Goal: Information Seeking & Learning: Check status

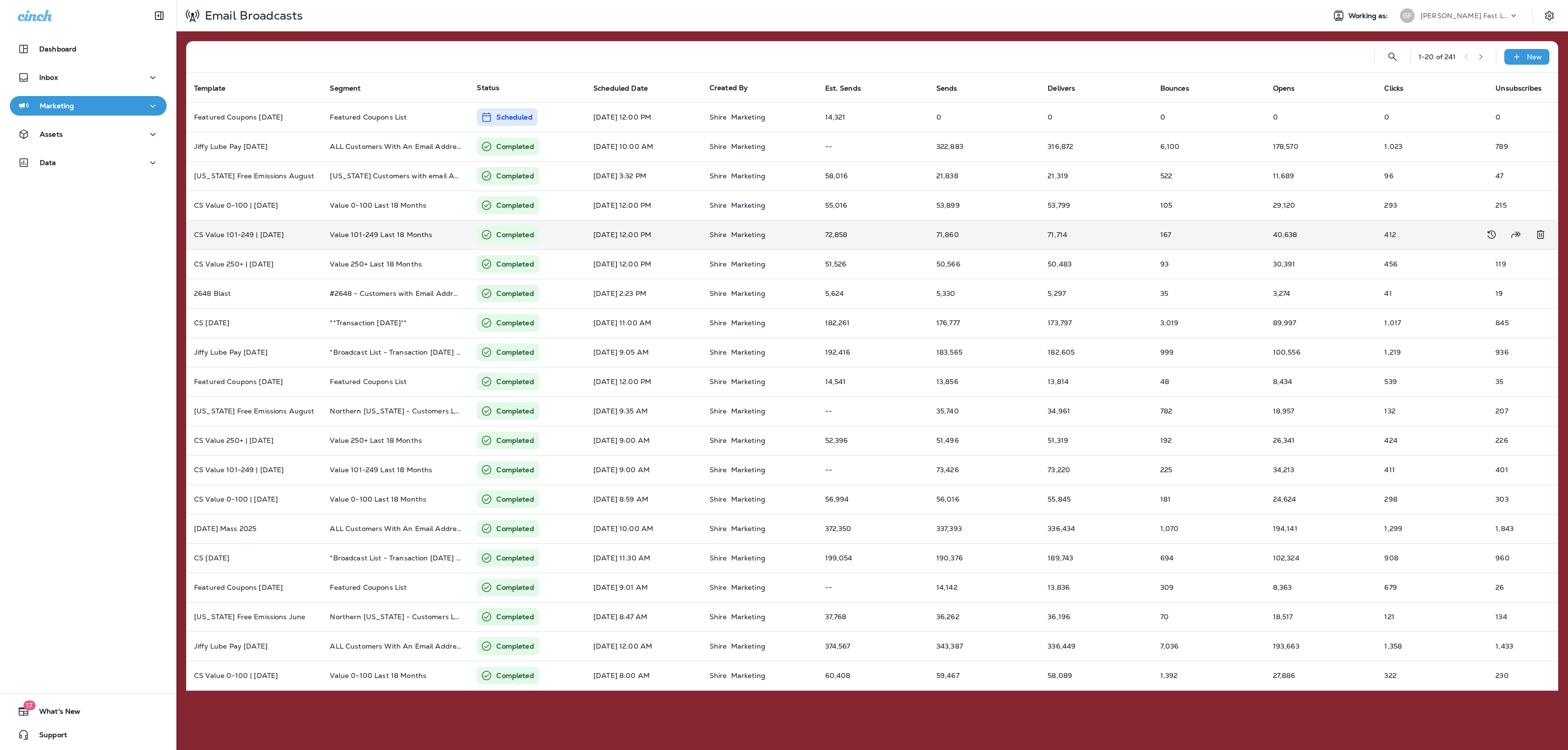
click at [308, 241] on td "CS Value 101-249 | [DATE]" at bounding box center [254, 235] width 135 height 29
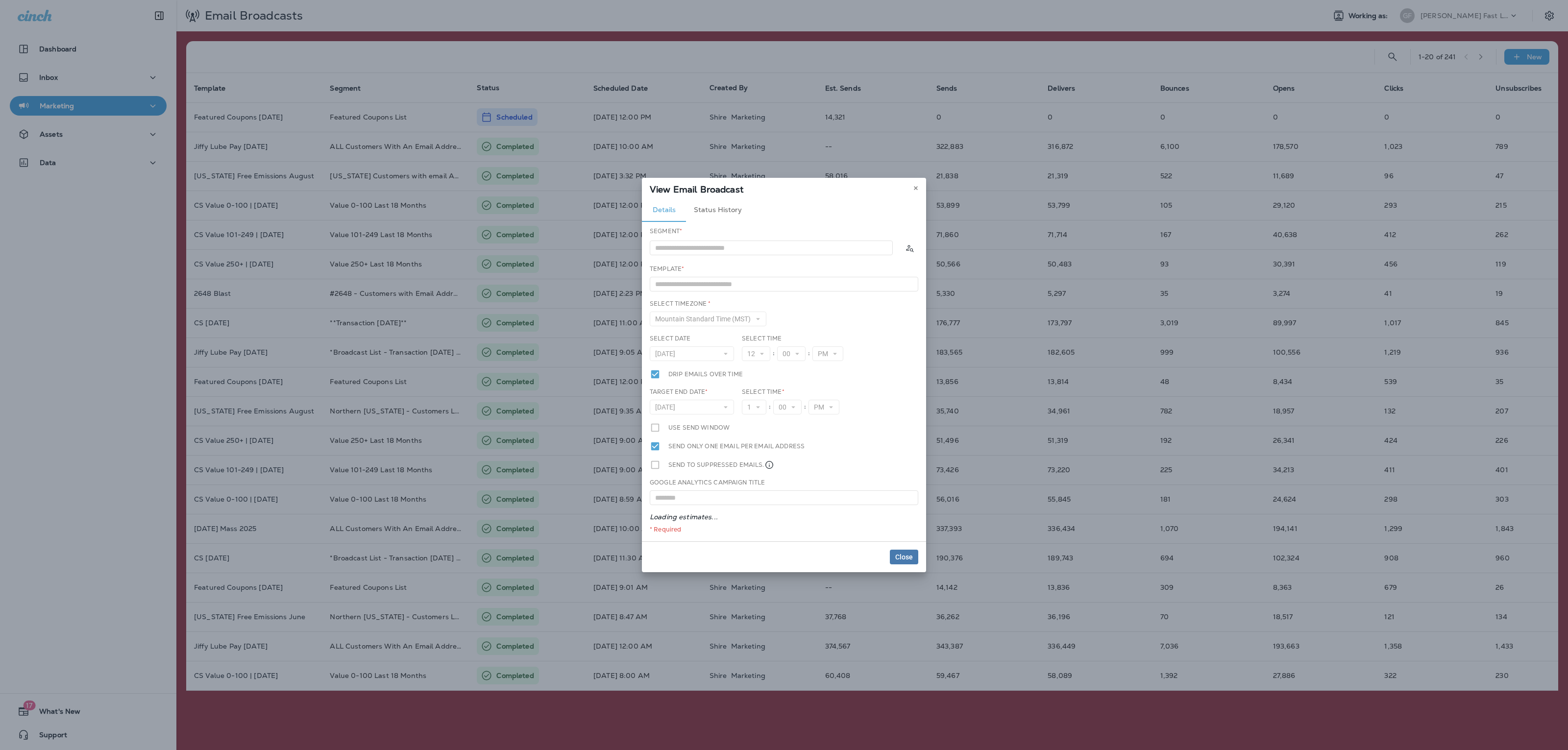
type input "**********"
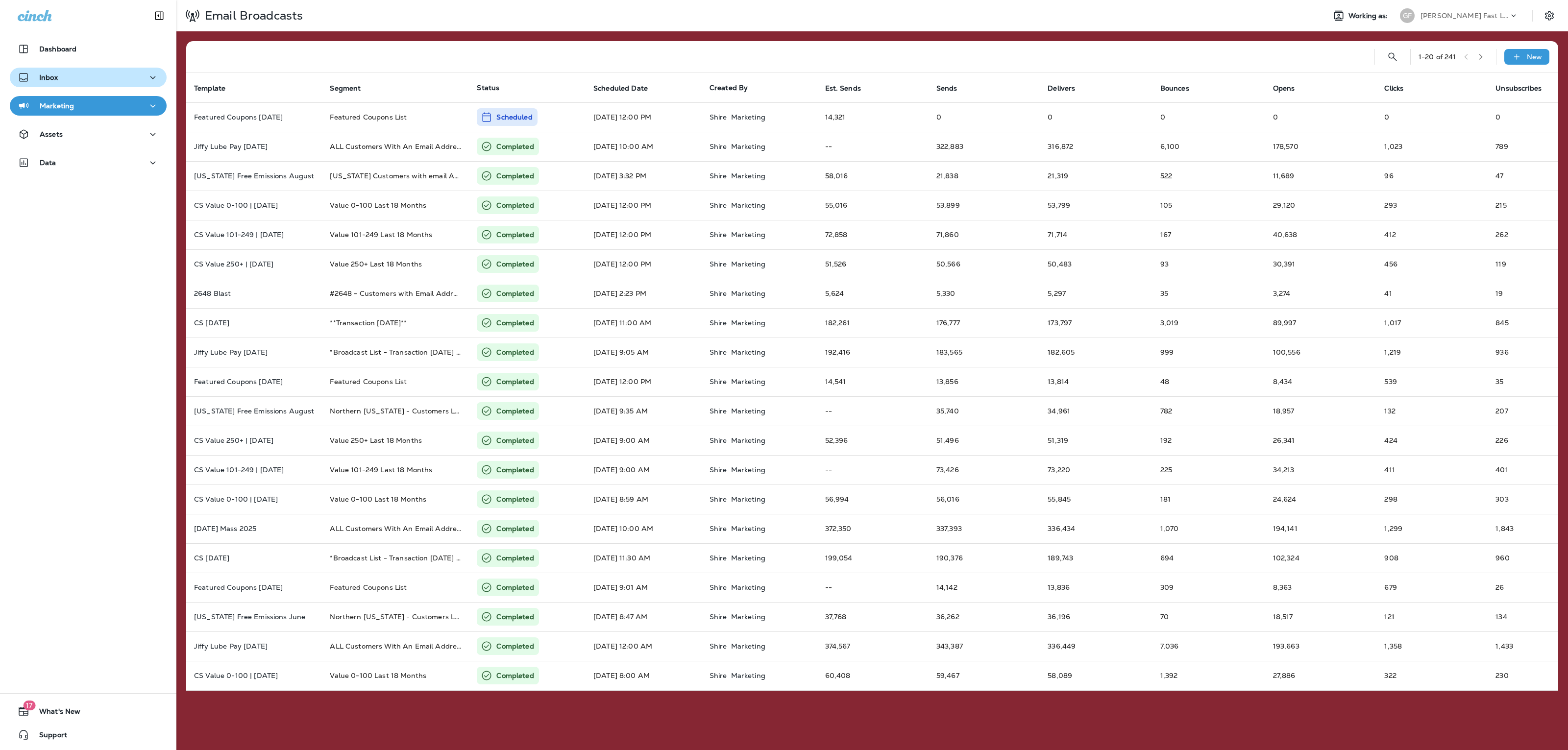
click at [129, 77] on div "Inbox" at bounding box center [88, 77] width 141 height 13
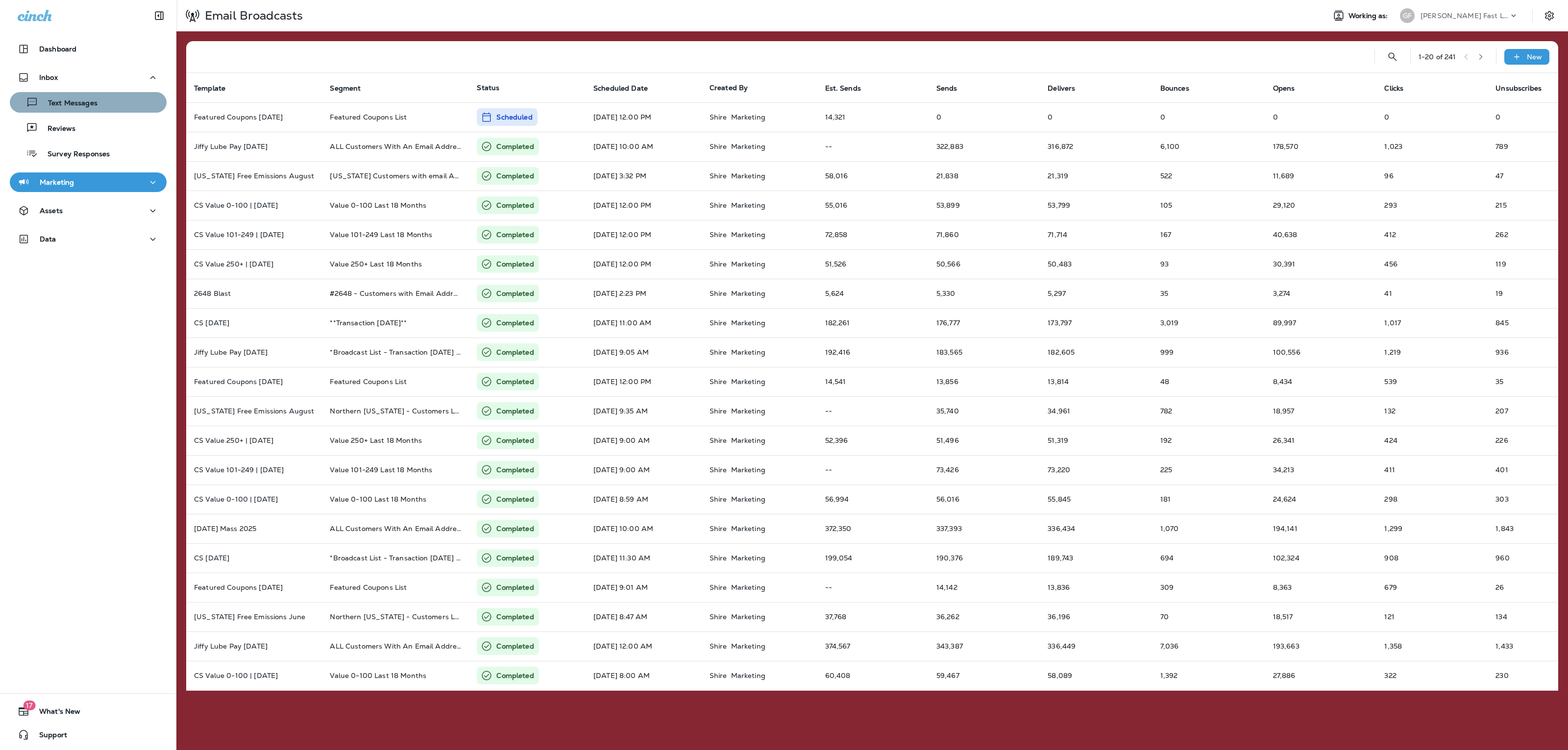
click at [124, 106] on div "Text Messages" at bounding box center [88, 102] width 149 height 15
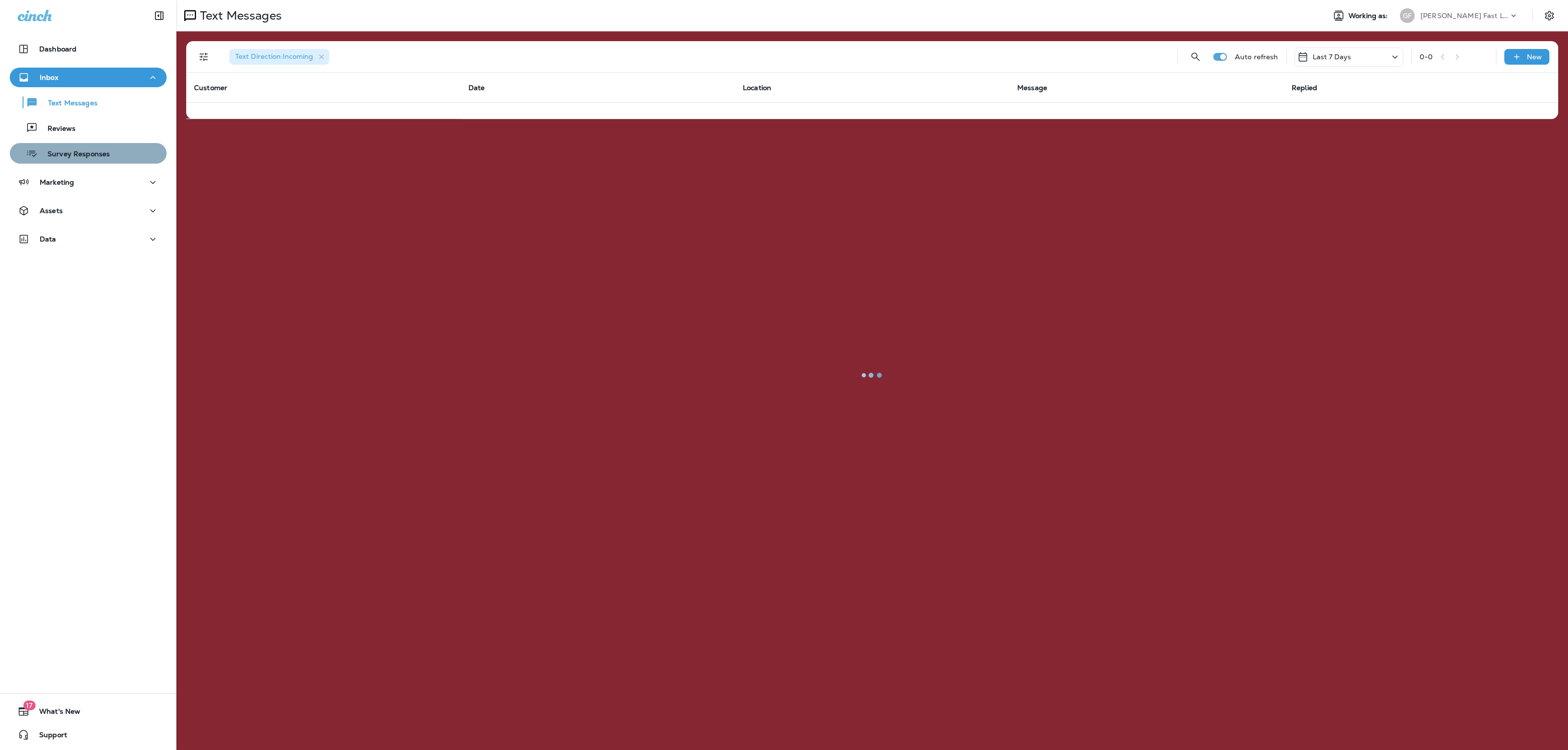
click at [103, 154] on p "Survey Responses" at bounding box center [74, 155] width 72 height 10
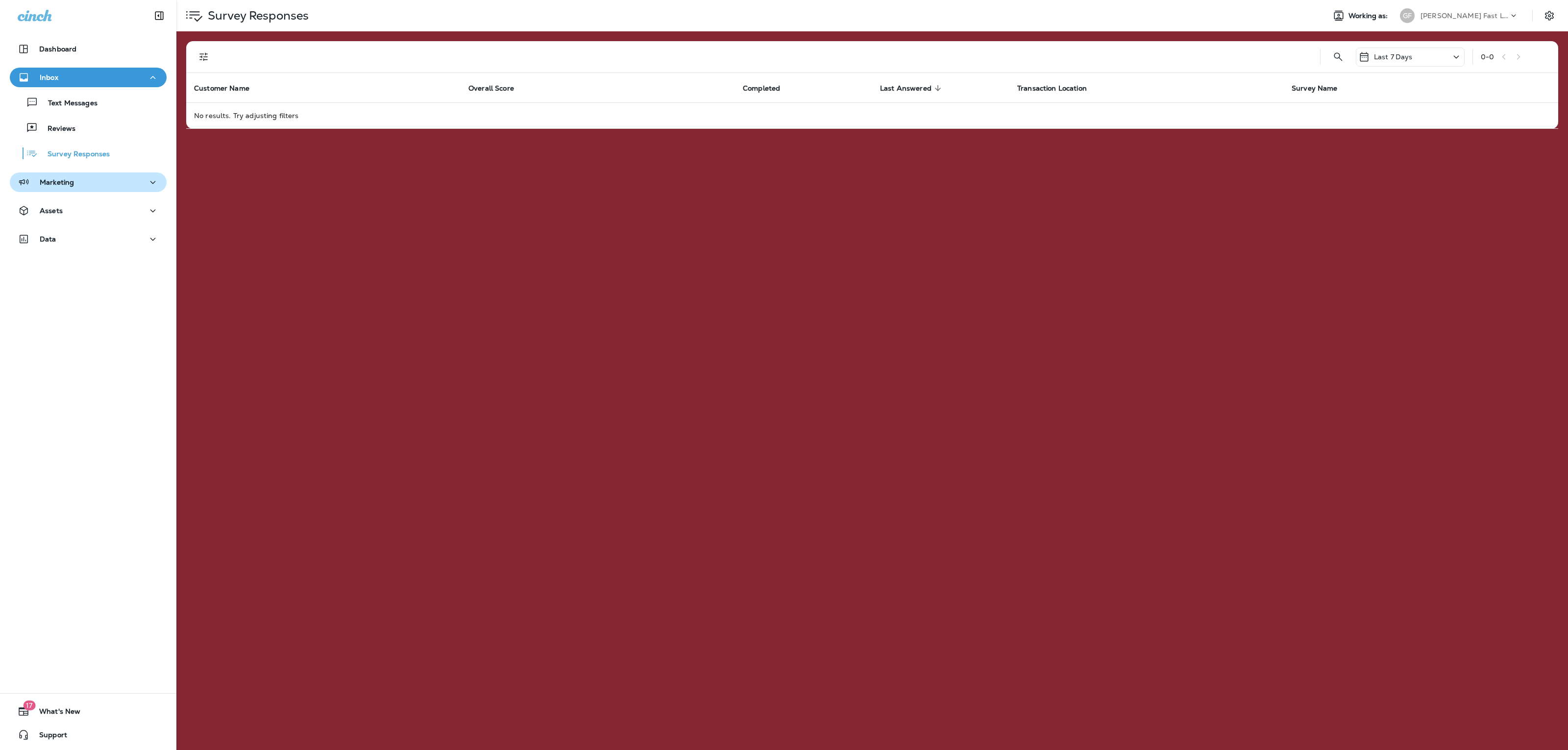
click at [97, 172] on button "Marketing" at bounding box center [88, 182] width 157 height 20
